Goal: Book appointment/travel/reservation

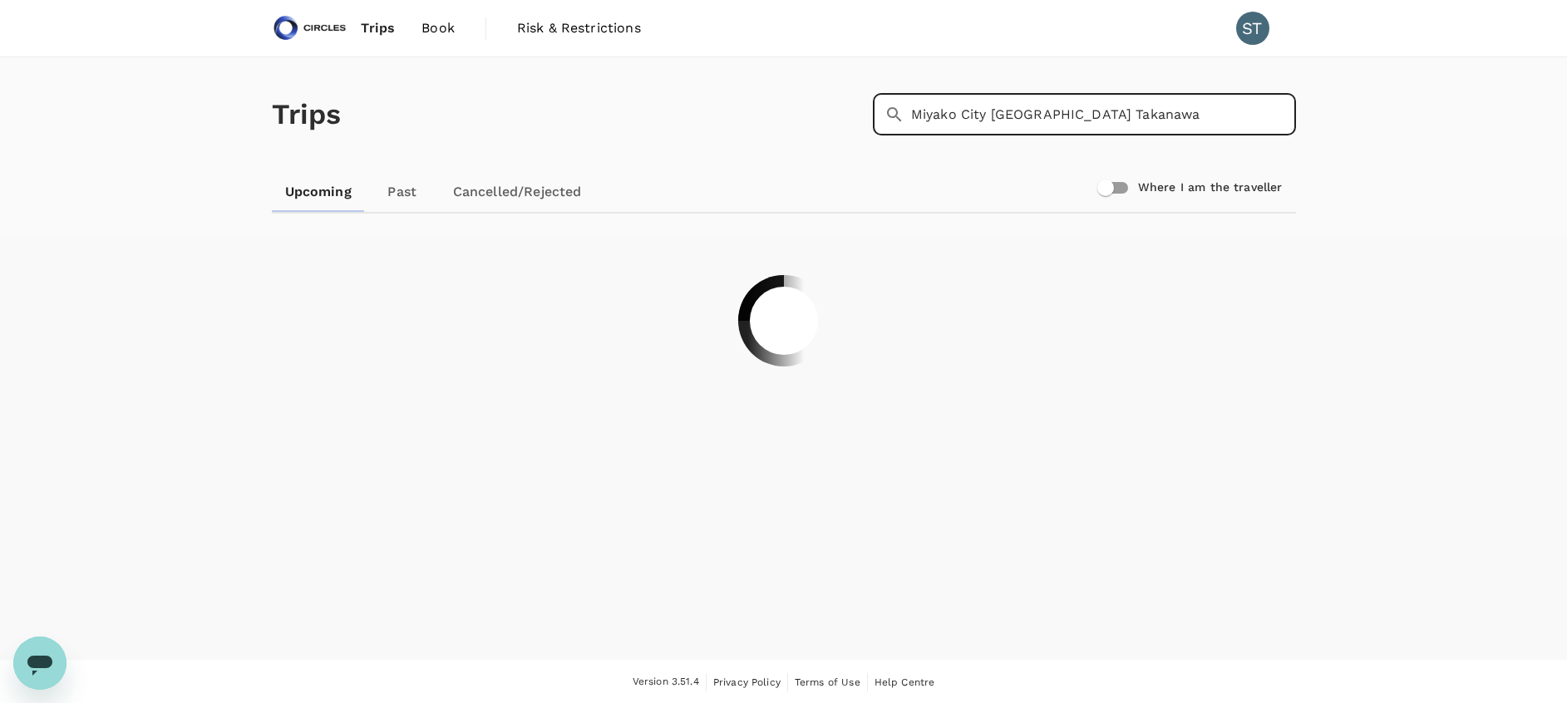
type input "Miyako City [GEOGRAPHIC_DATA] Takanawa"
click at [438, 31] on span "Book" at bounding box center [437, 28] width 33 height 20
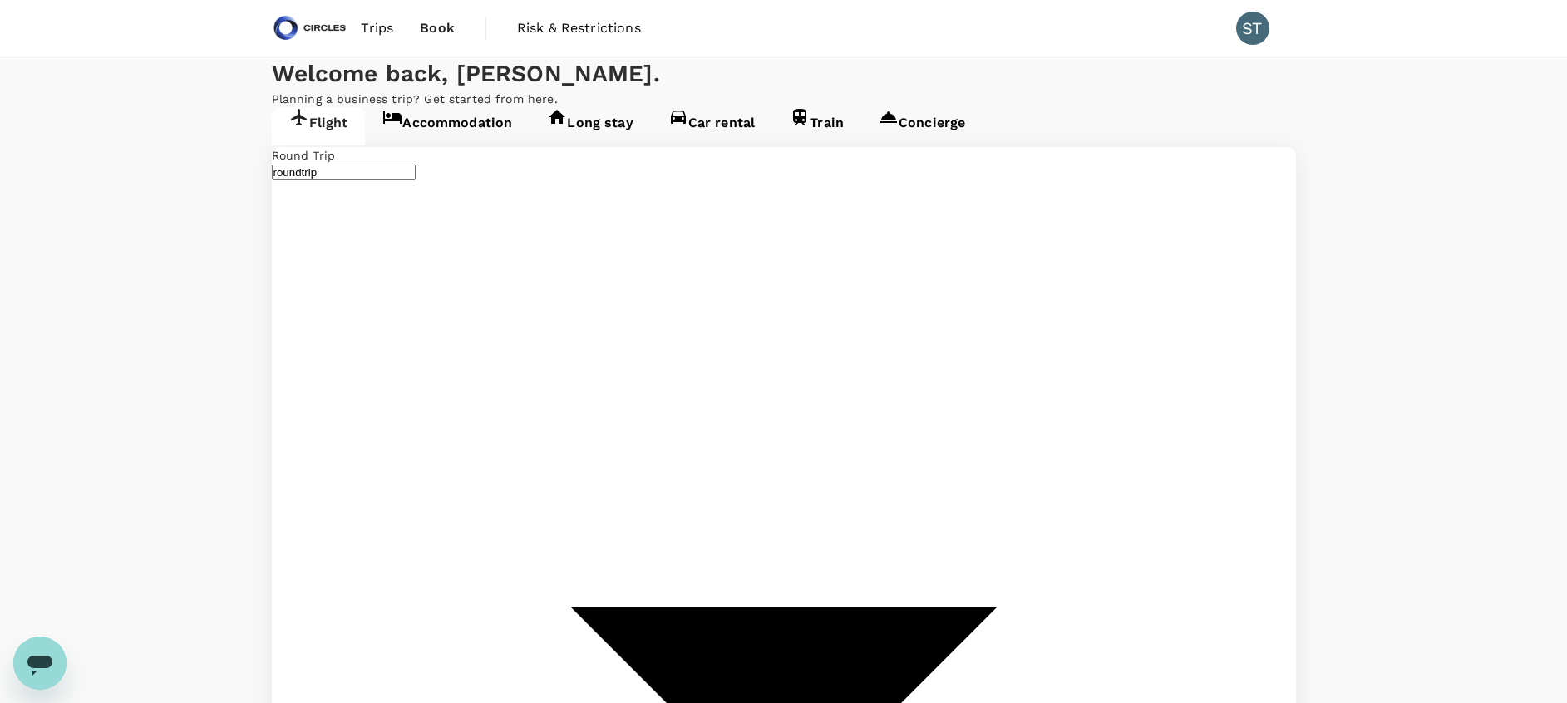
type input "[PERSON_NAME] Intl (DEL)"
type input "Tokyo Intl (HND)"
click at [470, 145] on link "Accommodation" at bounding box center [447, 126] width 165 height 38
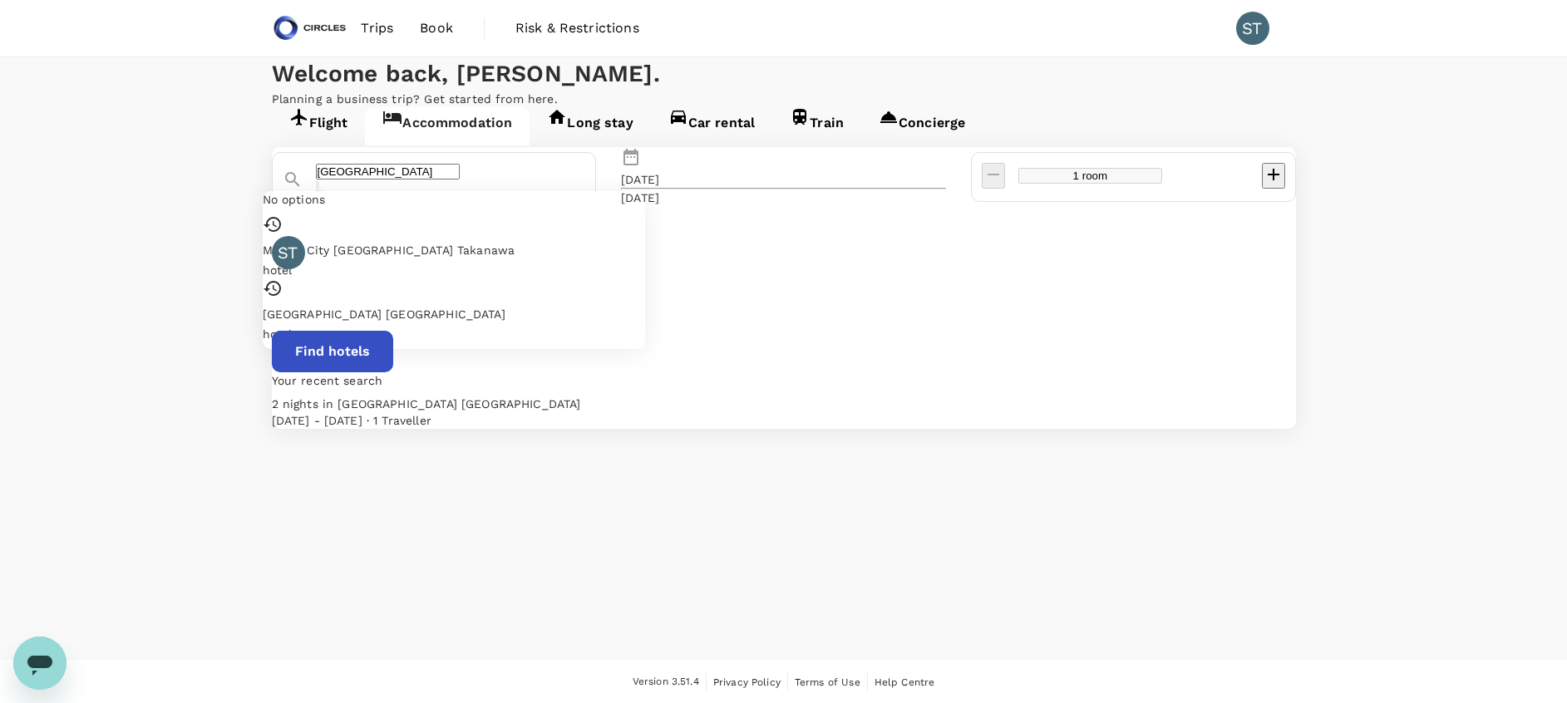
drag, startPoint x: 441, startPoint y: 272, endPoint x: 361, endPoint y: 273, distance: 79.8
click at [361, 196] on div "[GEOGRAPHIC_DATA]" at bounding box center [427, 173] width 317 height 47
paste input "Miyako City [GEOGRAPHIC_DATA] Takanawa"
type input "Miyako City [GEOGRAPHIC_DATA] Takanawa"
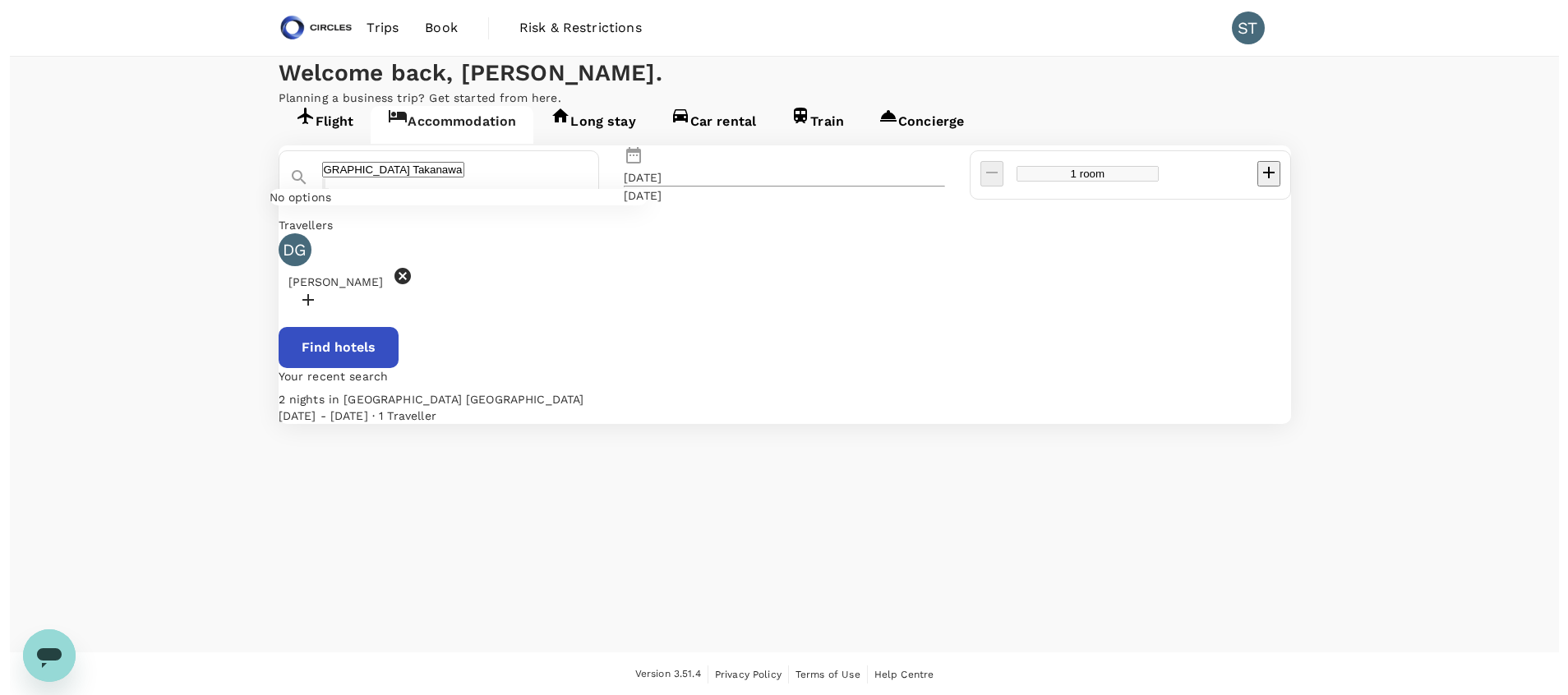
scroll to position [0, 0]
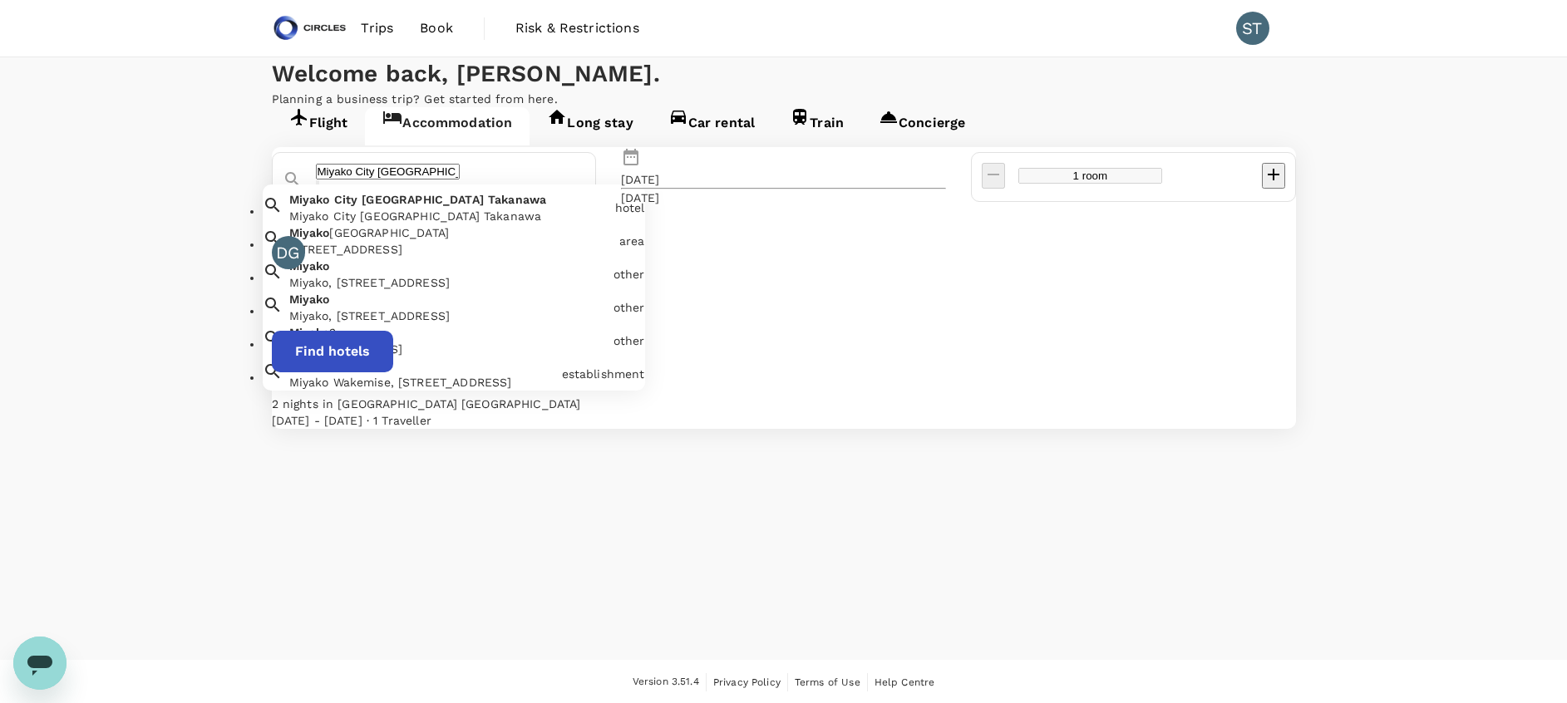
click at [579, 224] on div "Miyako City [GEOGRAPHIC_DATA] Takanawa" at bounding box center [448, 216] width 319 height 17
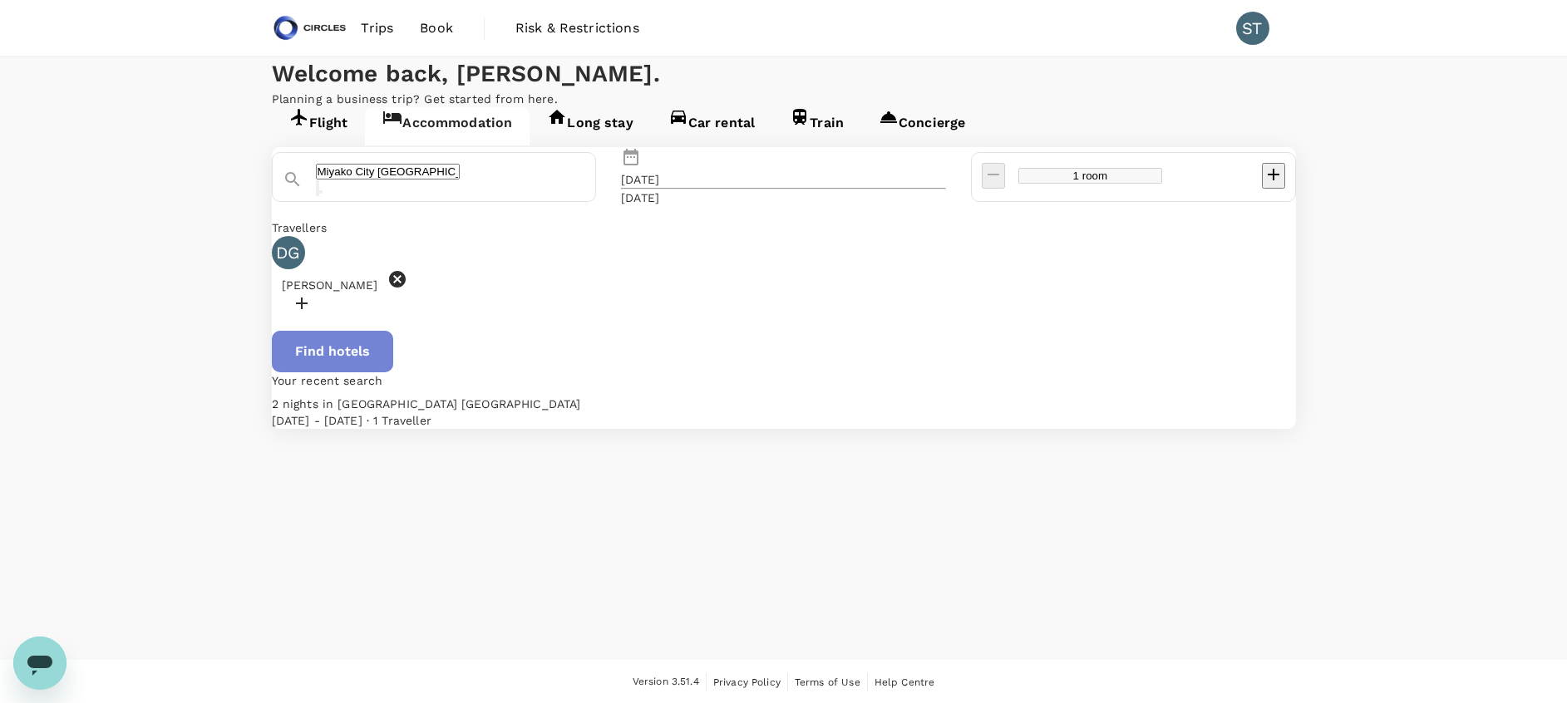
click at [393, 372] on button "Find hotels" at bounding box center [332, 352] width 121 height 42
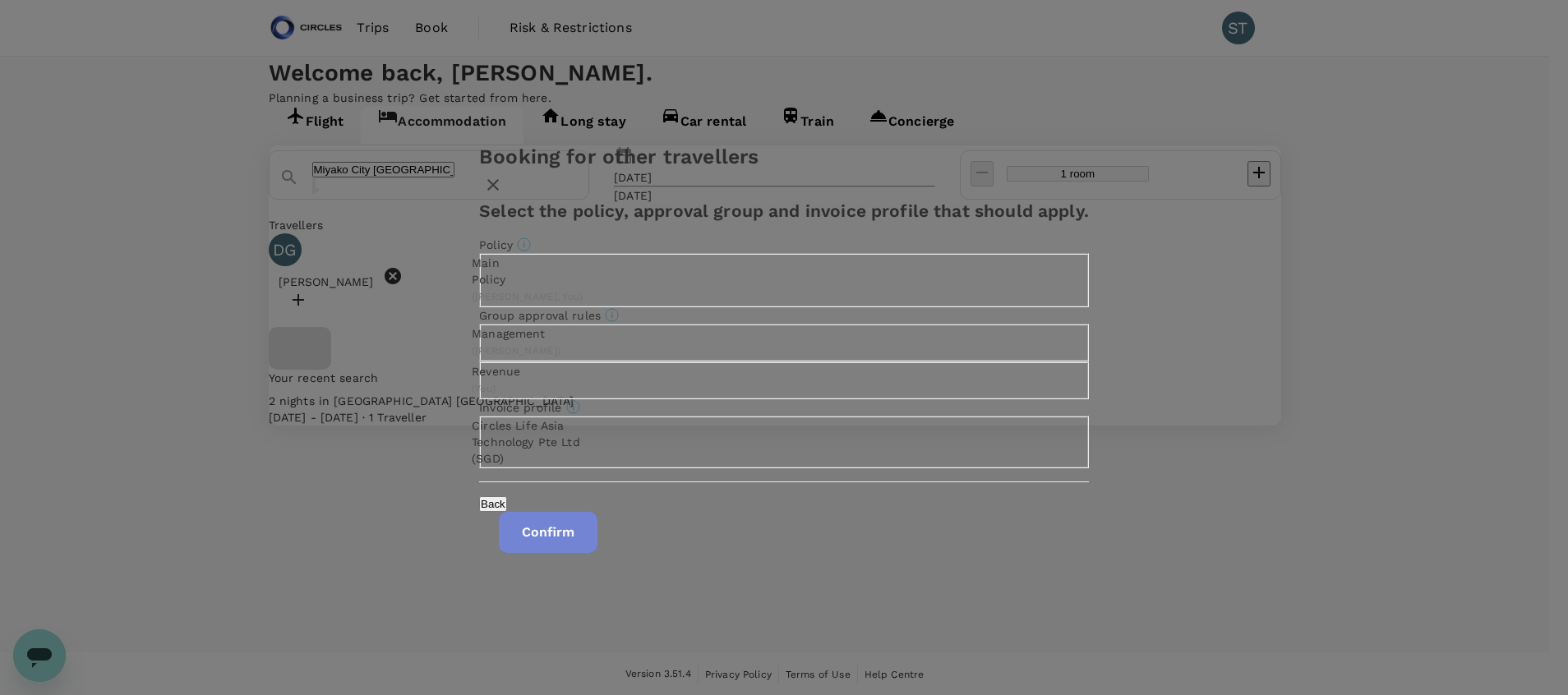
click at [597, 553] on button "Confirm" at bounding box center [549, 533] width 99 height 42
